Goal: Information Seeking & Learning: Find specific fact

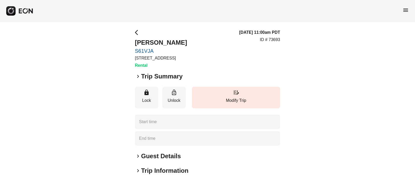
type time "**********"
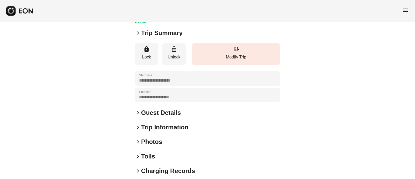
scroll to position [80, 0]
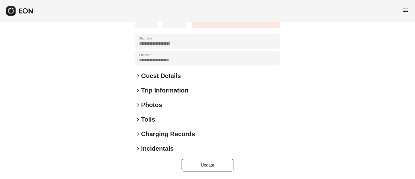
click at [140, 103] on span "keyboard_arrow_right" at bounding box center [138, 105] width 6 height 6
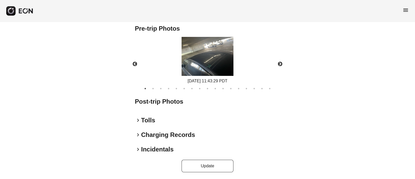
scroll to position [229, 0]
click at [179, 102] on h2 "Post-trip Photos" at bounding box center [207, 101] width 145 height 8
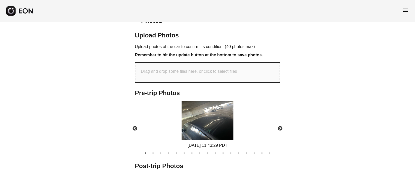
scroll to position [197, 0]
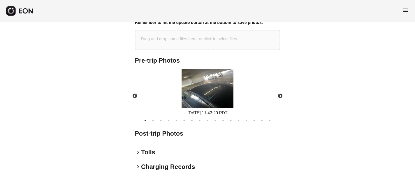
click at [154, 136] on h2 "Post-trip Photos" at bounding box center [207, 133] width 145 height 8
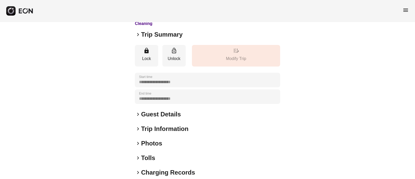
scroll to position [80, 0]
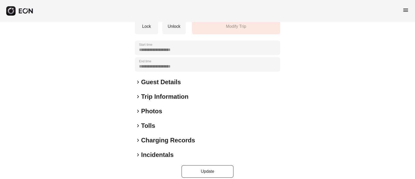
click at [138, 108] on span "keyboard_arrow_right" at bounding box center [138, 111] width 6 height 6
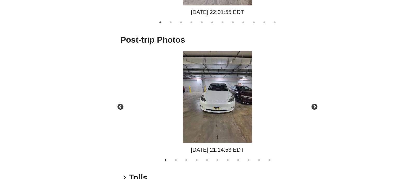
scroll to position [292, 0]
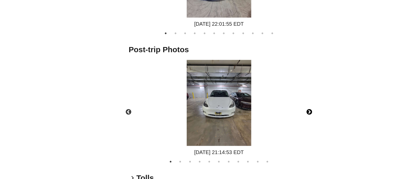
click at [279, 118] on button "Next" at bounding box center [280, 125] width 18 height 18
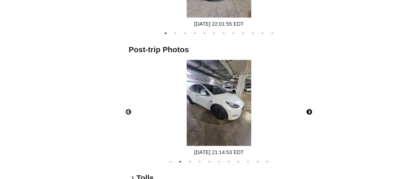
click at [281, 117] on button "Next" at bounding box center [280, 125] width 18 height 18
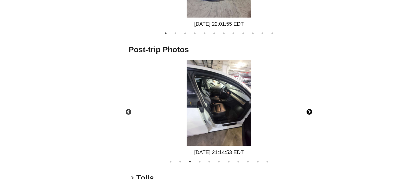
click at [278, 118] on button "Next" at bounding box center [280, 125] width 18 height 18
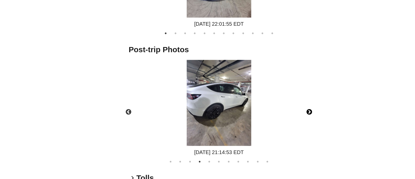
click at [283, 119] on button "Next" at bounding box center [280, 125] width 18 height 18
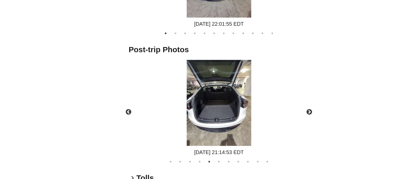
click at [235, 135] on div "09/14/2025 21:14:53 EDT" at bounding box center [207, 122] width 57 height 78
click at [281, 118] on button "Next" at bounding box center [280, 125] width 18 height 18
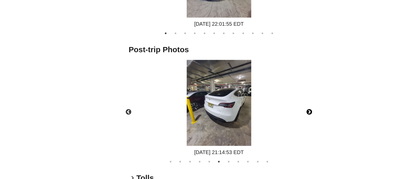
click at [280, 118] on button "Next" at bounding box center [280, 125] width 18 height 18
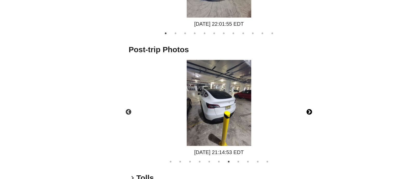
click at [279, 118] on button "Next" at bounding box center [280, 125] width 18 height 18
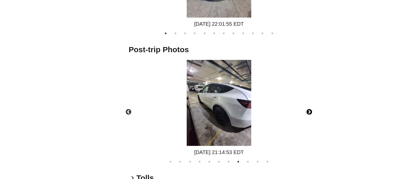
click at [228, 135] on img at bounding box center [208, 117] width 52 height 69
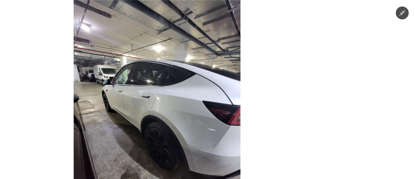
click at [303, 97] on div at bounding box center [207, 89] width 415 height 179
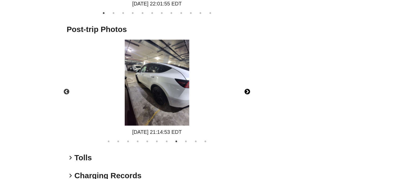
scroll to position [308, 0]
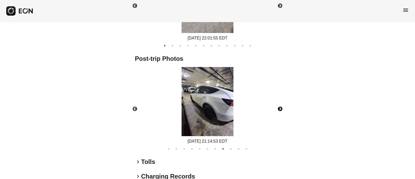
click at [280, 100] on button "Next" at bounding box center [280, 109] width 18 height 18
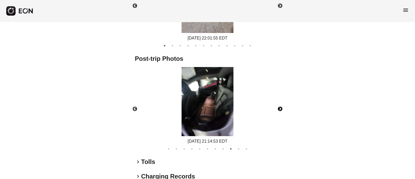
click at [280, 100] on button "Next" at bounding box center [280, 109] width 18 height 18
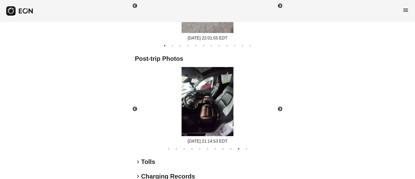
click at [257, 99] on div "09/14/2025 21:14:53 EDT" at bounding box center [208, 106] width 154 height 78
click at [282, 103] on button "Next" at bounding box center [280, 109] width 18 height 18
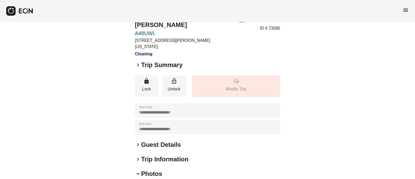
scroll to position [0, 0]
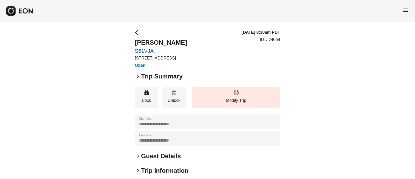
click at [133, 51] on div "**********" at bounding box center [207, 140] width 415 height 237
copy link "S61VJA"
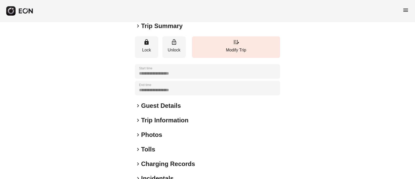
scroll to position [80, 0]
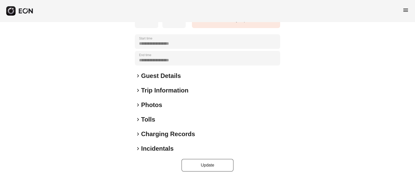
click at [140, 104] on span "keyboard_arrow_right" at bounding box center [138, 105] width 6 height 6
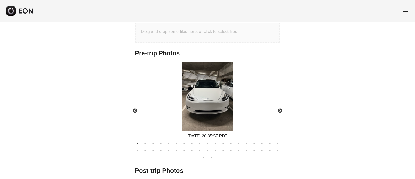
scroll to position [237, 0]
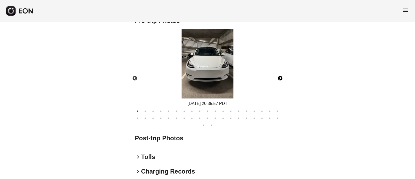
click at [279, 78] on button "Next" at bounding box center [280, 78] width 18 height 18
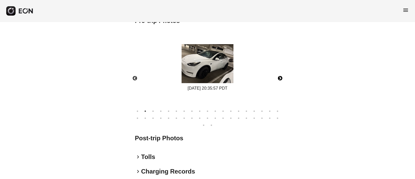
click at [279, 77] on button "Next" at bounding box center [280, 78] width 18 height 18
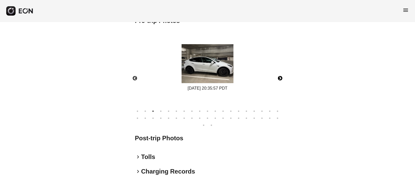
click at [279, 77] on button "Next" at bounding box center [280, 78] width 18 height 18
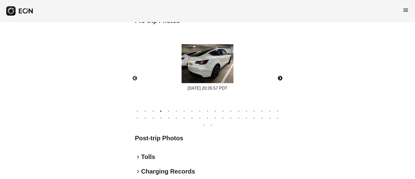
click at [279, 77] on button "Next" at bounding box center [280, 78] width 18 height 18
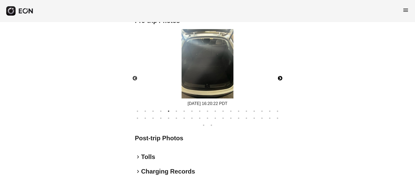
click at [279, 77] on button "Next" at bounding box center [280, 78] width 18 height 18
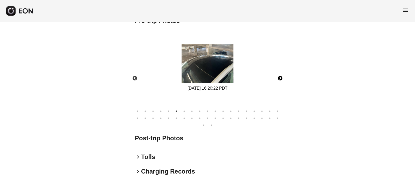
click at [279, 77] on button "Next" at bounding box center [280, 78] width 18 height 18
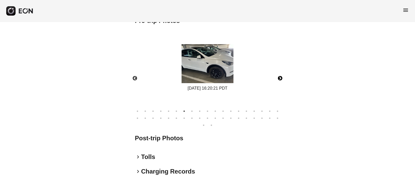
click at [279, 77] on button "Next" at bounding box center [280, 78] width 18 height 18
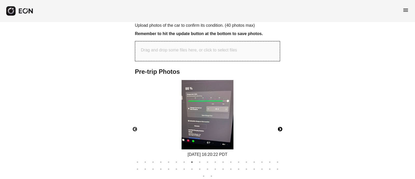
scroll to position [172, 0]
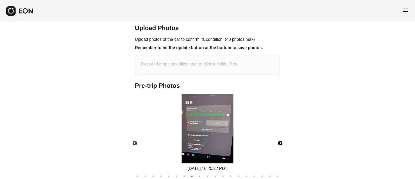
click at [283, 142] on button "Next" at bounding box center [280, 143] width 18 height 18
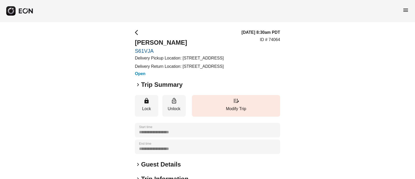
click at [131, 50] on div "**********" at bounding box center [207, 145] width 415 height 246
copy link "S61VJA"
click at [112, 37] on div "**********" at bounding box center [207, 145] width 415 height 246
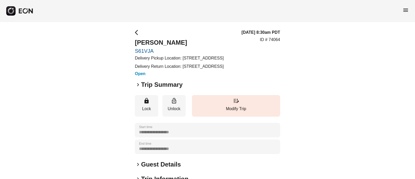
drag, startPoint x: 134, startPoint y: 42, endPoint x: 192, endPoint y: 39, distance: 58.5
click at [192, 41] on div "**********" at bounding box center [207, 145] width 415 height 246
copy h2 "[PERSON_NAME]"
click at [273, 43] on p "ID # 74064" at bounding box center [270, 40] width 20 height 6
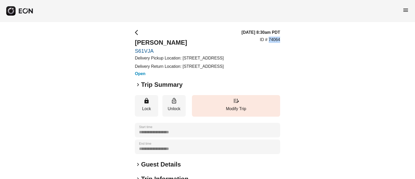
copy p "74064"
drag, startPoint x: 132, startPoint y: 51, endPoint x: 175, endPoint y: 50, distance: 43.1
click at [173, 50] on div "**********" at bounding box center [207, 145] width 415 height 246
copy link "S61VJA"
click at [187, 59] on p "Delivery Pickup Location: 117 Yellow Pine Irvine CA 92618-8884" at bounding box center [179, 58] width 89 height 6
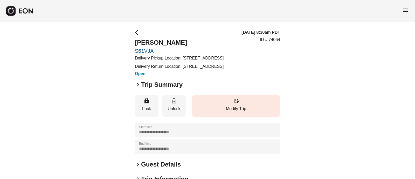
drag, startPoint x: 181, startPoint y: 56, endPoint x: 221, endPoint y: 62, distance: 39.9
click at [221, 61] on p "Delivery Pickup Location: 117 Yellow Pine Irvine CA 92618-8884" at bounding box center [179, 58] width 89 height 6
copy p "117 Yellow Pine Irvine CA 92618-8884"
click at [218, 56] on p "Delivery Pickup Location: 117 Yellow Pine Irvine CA 92618-8884" at bounding box center [179, 58] width 89 height 6
drag, startPoint x: 184, startPoint y: 57, endPoint x: 236, endPoint y: 59, distance: 52.5
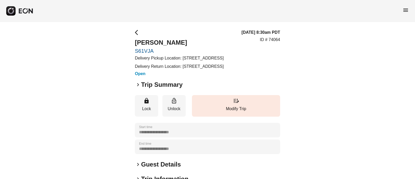
click at [224, 59] on p "Delivery Pickup Location: 117 Yellow Pine Irvine CA 92618-8884" at bounding box center [179, 58] width 89 height 6
copy p "117 Yellow Pine Irvine CA"
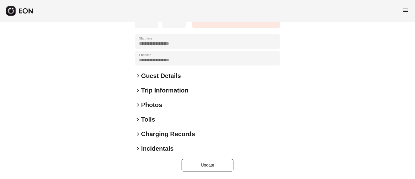
click at [137, 75] on span "keyboard_arrow_right" at bounding box center [138, 76] width 6 height 6
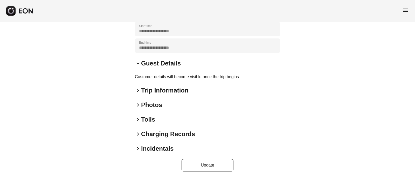
click at [137, 66] on span "keyboard_arrow_down" at bounding box center [138, 63] width 6 height 6
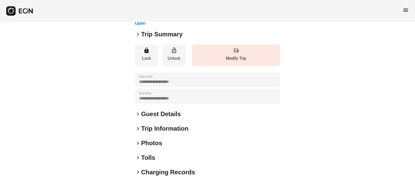
scroll to position [4, 0]
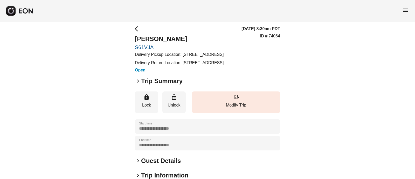
click at [152, 66] on p "Delivery Return Location: 117 Yellow Pine Irvine CA 92618-8884" at bounding box center [179, 63] width 89 height 6
click at [148, 66] on p "Delivery Return Location: 117 Yellow Pine Irvine CA 92618-8884" at bounding box center [179, 63] width 89 height 6
click at [141, 66] on p "Delivery Return Location: 117 Yellow Pine Irvine CA 92618-8884" at bounding box center [179, 63] width 89 height 6
click at [138, 66] on p "Delivery Return Location: 117 Yellow Pine Irvine CA 92618-8884" at bounding box center [179, 63] width 89 height 6
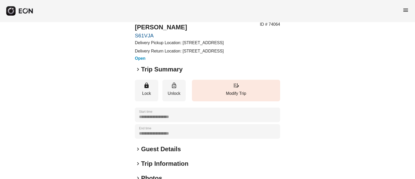
scroll to position [0, 0]
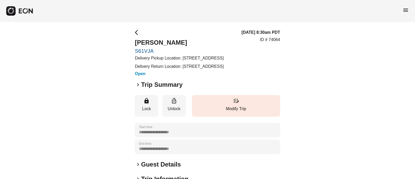
click at [184, 59] on p "Delivery Pickup Location: 117 Yellow Pine Irvine CA 92618-8884" at bounding box center [179, 58] width 89 height 6
drag, startPoint x: 184, startPoint y: 55, endPoint x: 187, endPoint y: 63, distance: 8.3
click at [187, 61] on p "Delivery Pickup Location: 117 Yellow Pine Irvine CA 92618-8884" at bounding box center [179, 58] width 89 height 6
click at [183, 59] on p "Delivery Pickup Location: 117 Yellow Pine Irvine CA 92618-8884" at bounding box center [179, 58] width 89 height 6
drag, startPoint x: 183, startPoint y: 56, endPoint x: 219, endPoint y: 62, distance: 37.3
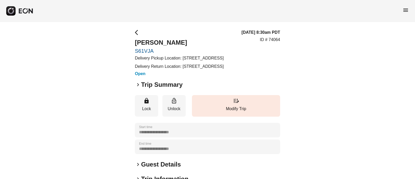
click at [219, 61] on p "Delivery Pickup Location: 117 Yellow Pine Irvine CA 92618-8884" at bounding box center [179, 58] width 89 height 6
copy p "117 Yellow Pine Irvine CA 92618-8884"
drag, startPoint x: 193, startPoint y: 60, endPoint x: 187, endPoint y: 58, distance: 6.7
click at [193, 60] on p "Delivery Pickup Location: 117 Yellow Pine Irvine CA 92618-8884" at bounding box center [179, 58] width 89 height 6
click at [184, 57] on p "Delivery Pickup Location: 117 Yellow Pine Irvine CA 92618-8884" at bounding box center [179, 58] width 89 height 6
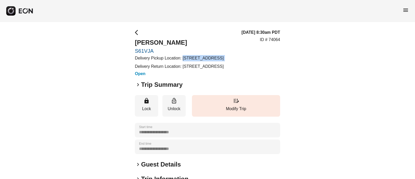
drag, startPoint x: 183, startPoint y: 57, endPoint x: 186, endPoint y: 62, distance: 6.4
click at [186, 61] on p "Delivery Pickup Location: 117 Yellow Pine Irvine CA 92618-8884" at bounding box center [179, 58] width 89 height 6
drag, startPoint x: 131, startPoint y: 41, endPoint x: 191, endPoint y: 43, distance: 60.0
click at [191, 43] on div "**********" at bounding box center [207, 145] width 415 height 246
copy h2 "Constance Ostler"
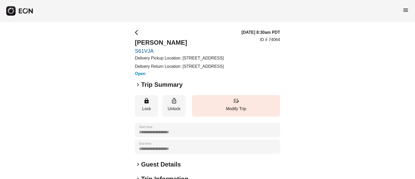
click at [274, 43] on p "ID # 74064" at bounding box center [270, 40] width 20 height 6
copy p "74064"
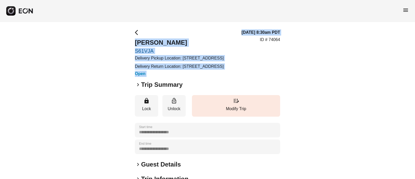
drag, startPoint x: 134, startPoint y: 38, endPoint x: 261, endPoint y: 60, distance: 128.6
click at [260, 60] on div "**********" at bounding box center [207, 145] width 415 height 246
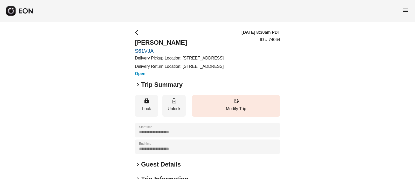
click at [261, 60] on div "09/15/25, 8:30am PDT ID # 74064" at bounding box center [261, 53] width 39 height 48
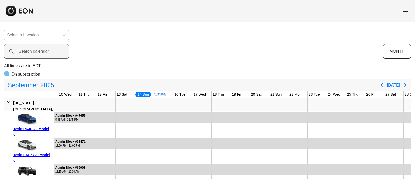
click at [22, 52] on label "Search calendar" at bounding box center [34, 51] width 30 height 6
click at [22, 52] on calendar "Search calendar" at bounding box center [36, 51] width 65 height 15
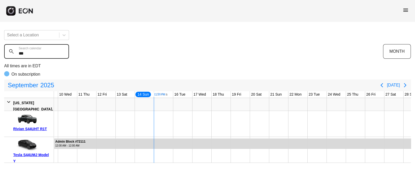
click at [29, 51] on calendar "***" at bounding box center [36, 51] width 65 height 15
paste calendar "***"
type calendar "******"
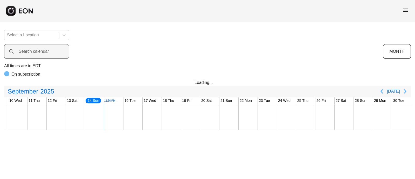
click at [22, 50] on label "Search calendar" at bounding box center [34, 51] width 30 height 6
click at [22, 50] on calendar "Search calendar" at bounding box center [36, 51] width 65 height 15
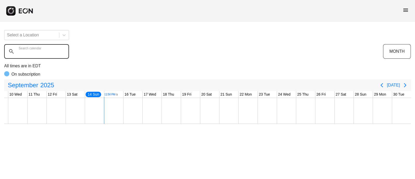
paste calendar "******"
type calendar "******"
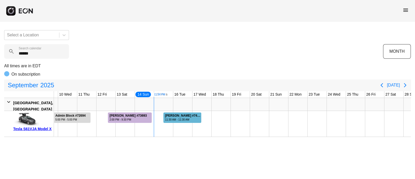
click at [182, 119] on div "11:30 AM - 11:30 AM" at bounding box center [183, 120] width 36 height 4
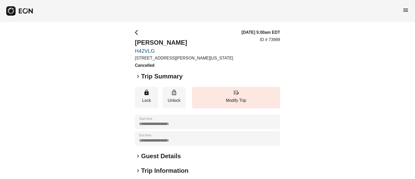
click at [132, 50] on div "**********" at bounding box center [207, 140] width 415 height 237
copy link "H42VLG"
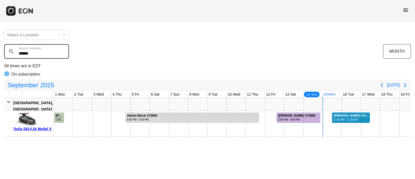
scroll to position [0, 169]
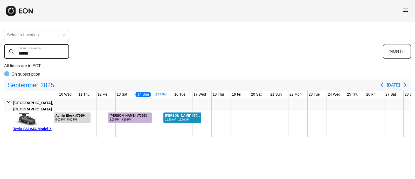
click at [37, 56] on calendar "******" at bounding box center [36, 51] width 65 height 15
drag, startPoint x: 0, startPoint y: 0, endPoint x: 38, endPoint y: 55, distance: 66.9
click at [38, 56] on calendar "******" at bounding box center [36, 51] width 65 height 15
click at [38, 55] on calendar "******" at bounding box center [36, 51] width 65 height 15
paste calendar "text"
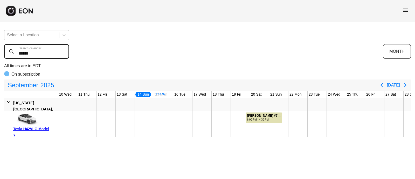
type calendar "******"
